Goal: Find specific page/section: Find specific page/section

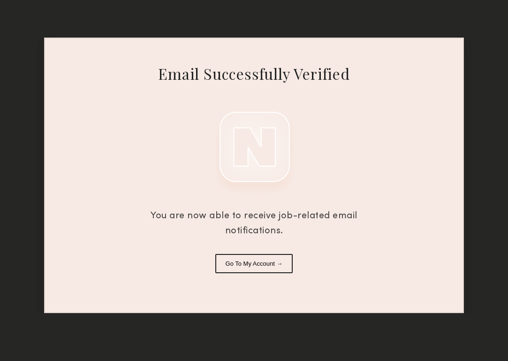
click at [258, 257] on button "Go To My Account →" at bounding box center [255, 263] width 78 height 19
click at [257, 262] on button "Go To My Account →" at bounding box center [255, 263] width 78 height 19
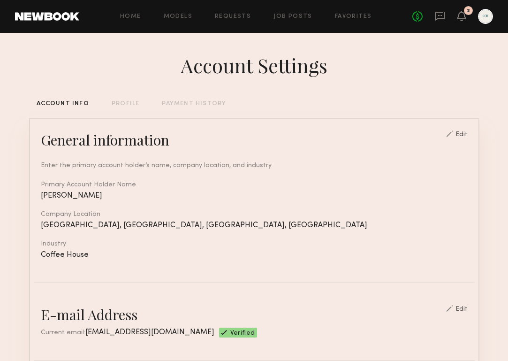
click at [419, 22] on div "No fees up to $5,000 2" at bounding box center [453, 16] width 81 height 15
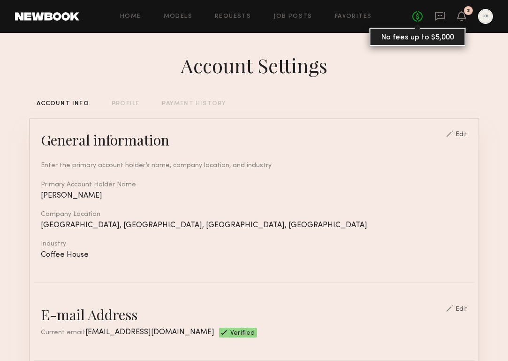
click at [419, 16] on link "No fees up to $5,000" at bounding box center [418, 16] width 10 height 10
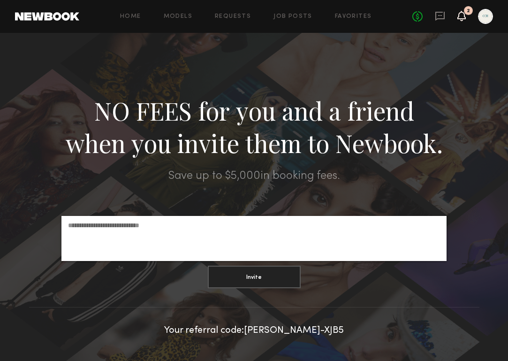
click at [464, 15] on icon at bounding box center [462, 15] width 8 height 7
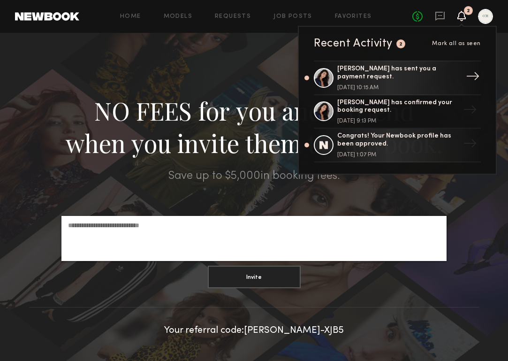
click at [430, 85] on div "[DATE] 10:15 AM" at bounding box center [399, 88] width 122 height 6
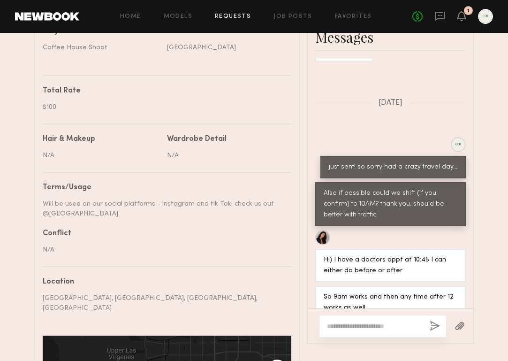
scroll to position [638, 0]
